Goal: Navigation & Orientation: Find specific page/section

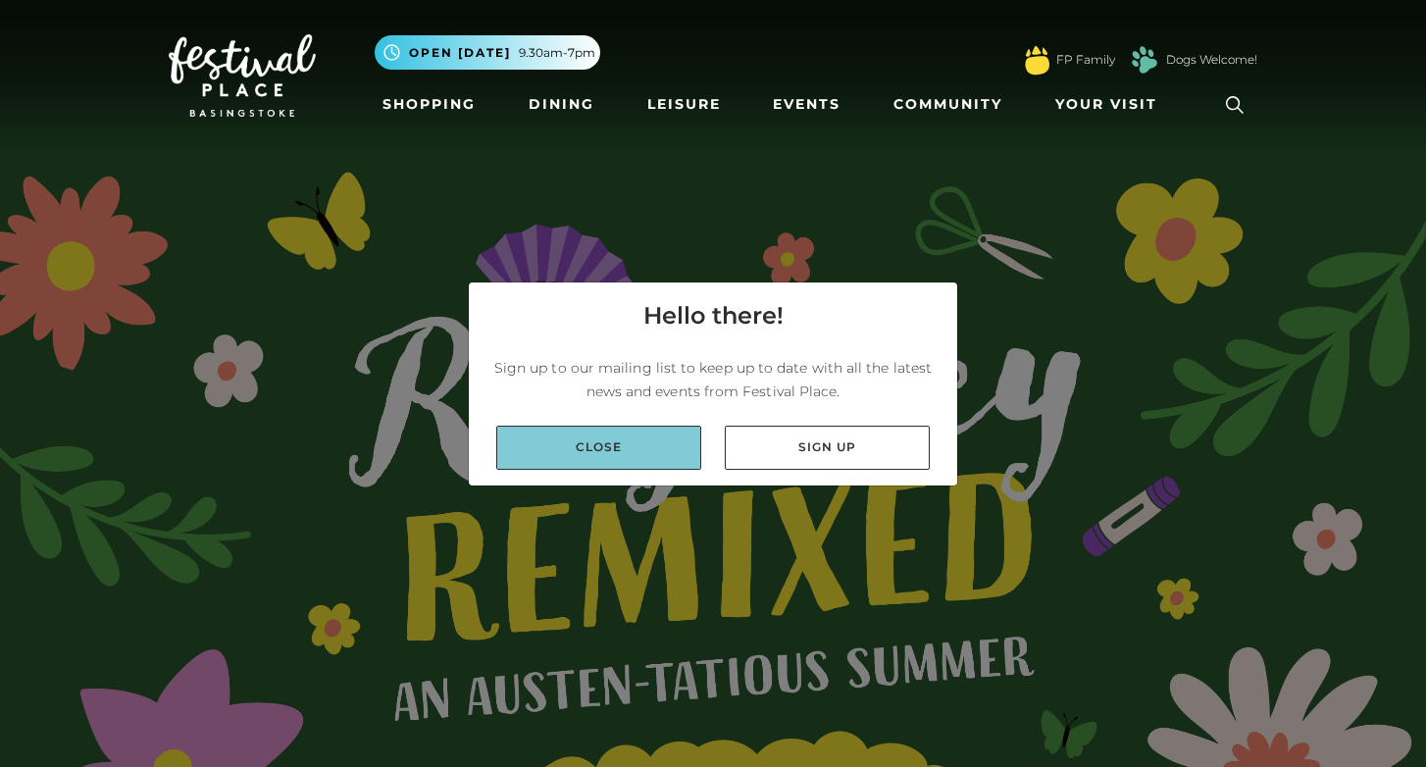
click at [656, 452] on link "Close" at bounding box center [598, 448] width 205 height 44
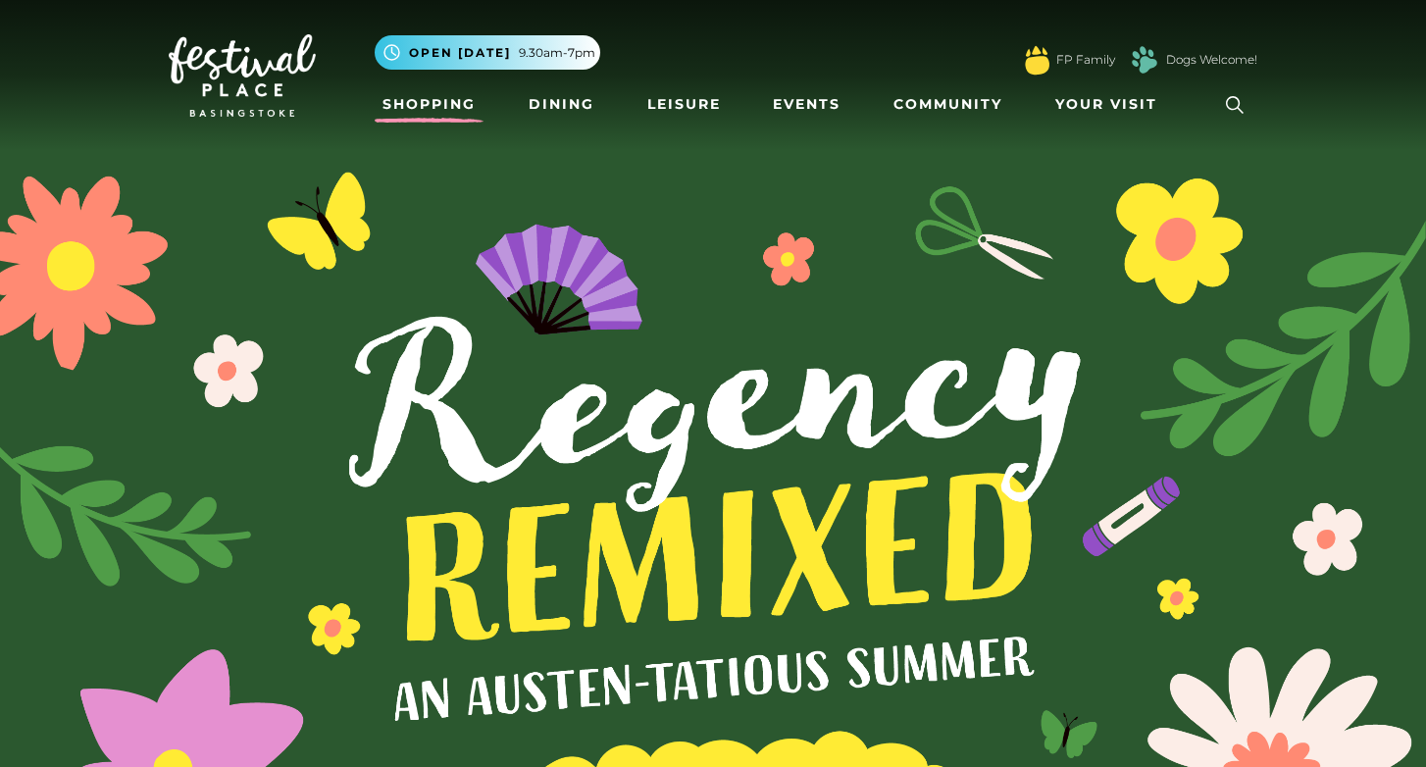
click at [454, 105] on link "Shopping" at bounding box center [429, 104] width 109 height 36
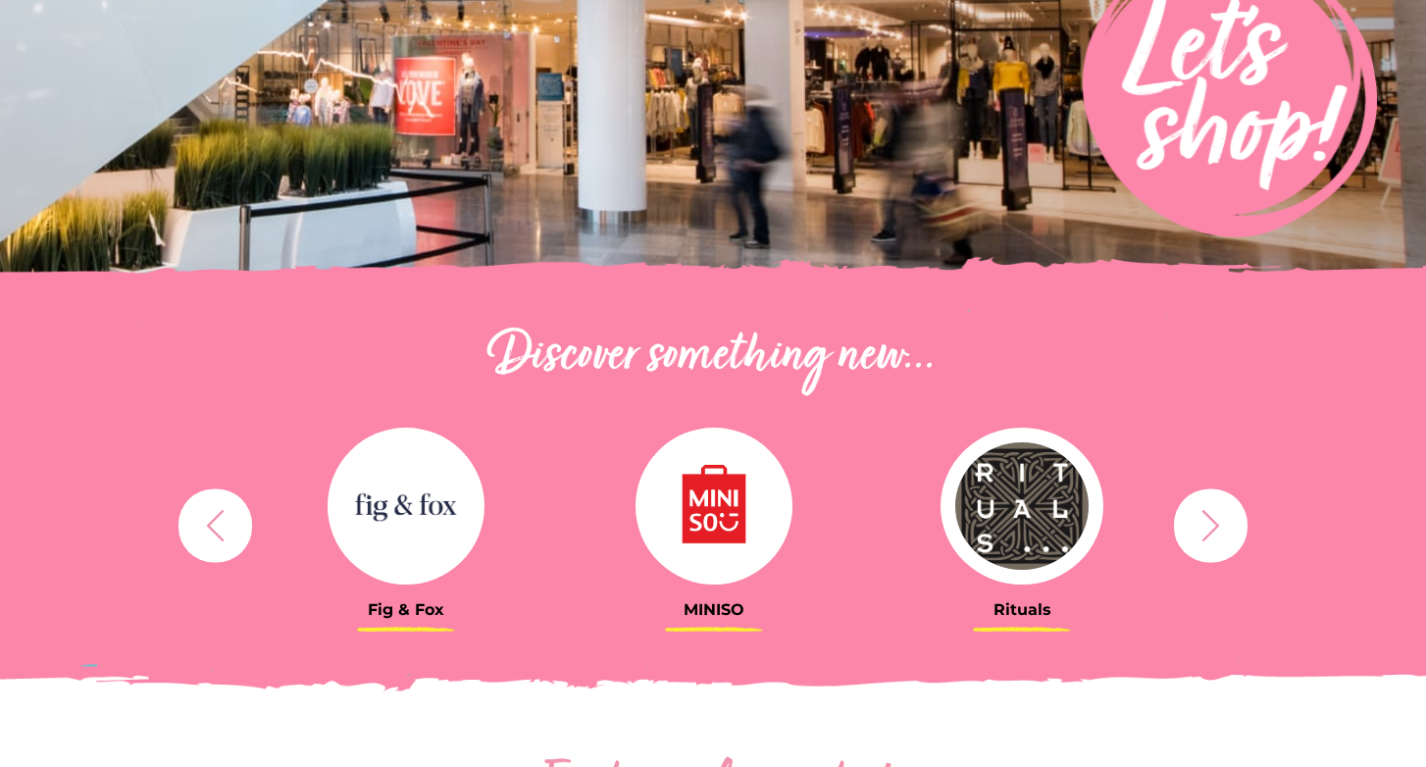
scroll to position [750, 0]
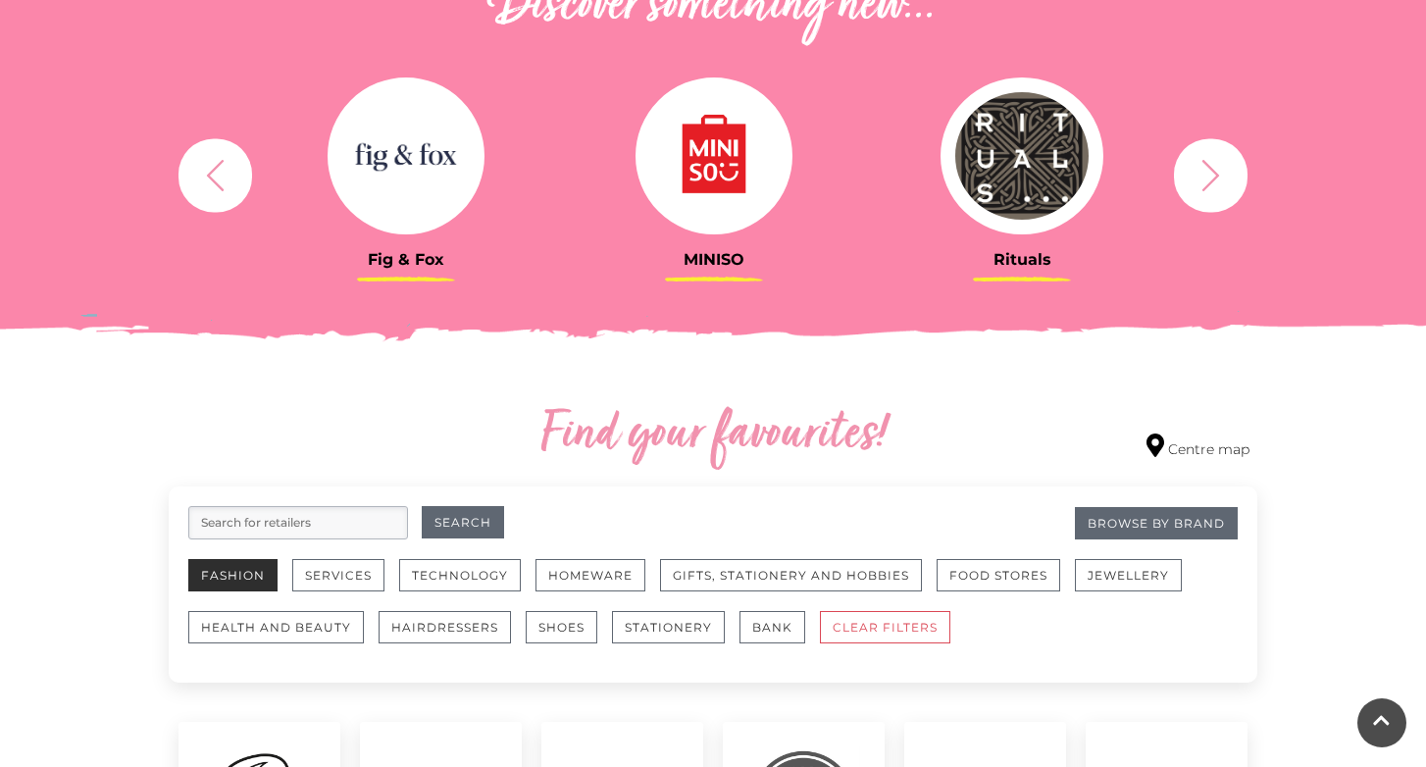
click at [243, 576] on button "Fashion" at bounding box center [232, 575] width 89 height 32
